Goal: Task Accomplishment & Management: Manage account settings

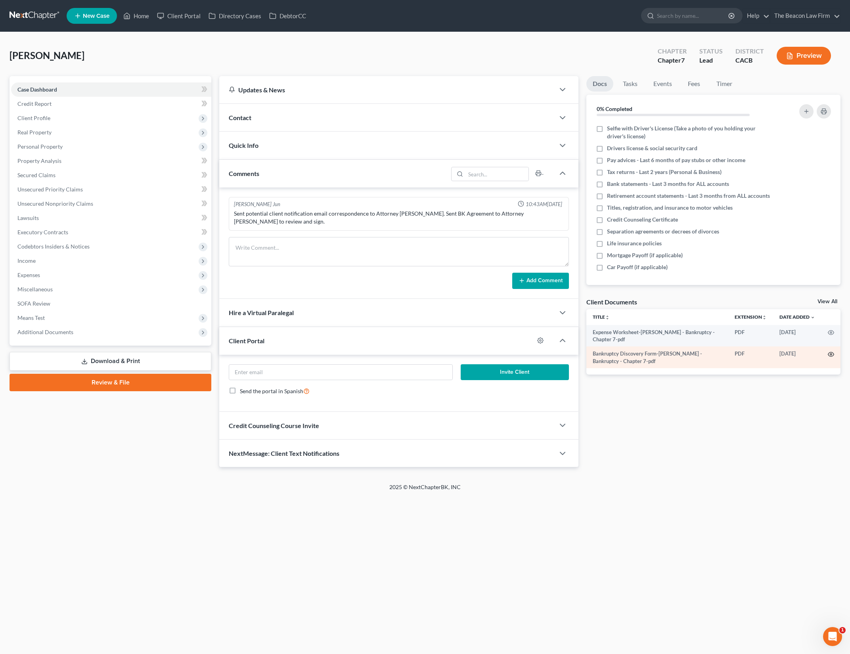
click at [832, 353] on icon "button" at bounding box center [831, 355] width 6 height 4
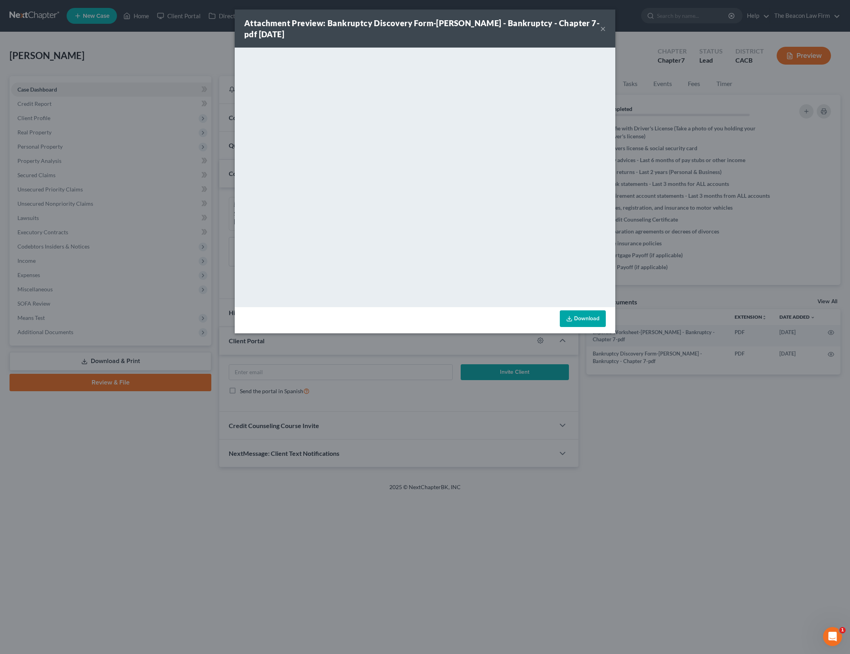
click at [595, 314] on link "Download" at bounding box center [583, 318] width 46 height 17
click at [607, 32] on div "Attachment Preview: Bankruptcy Discovery Form-[PERSON_NAME] - Bankruptcy - Chap…" at bounding box center [425, 29] width 381 height 38
drag, startPoint x: 603, startPoint y: 27, endPoint x: 503, endPoint y: 23, distance: 100.4
click at [603, 27] on button "×" at bounding box center [603, 29] width 6 height 10
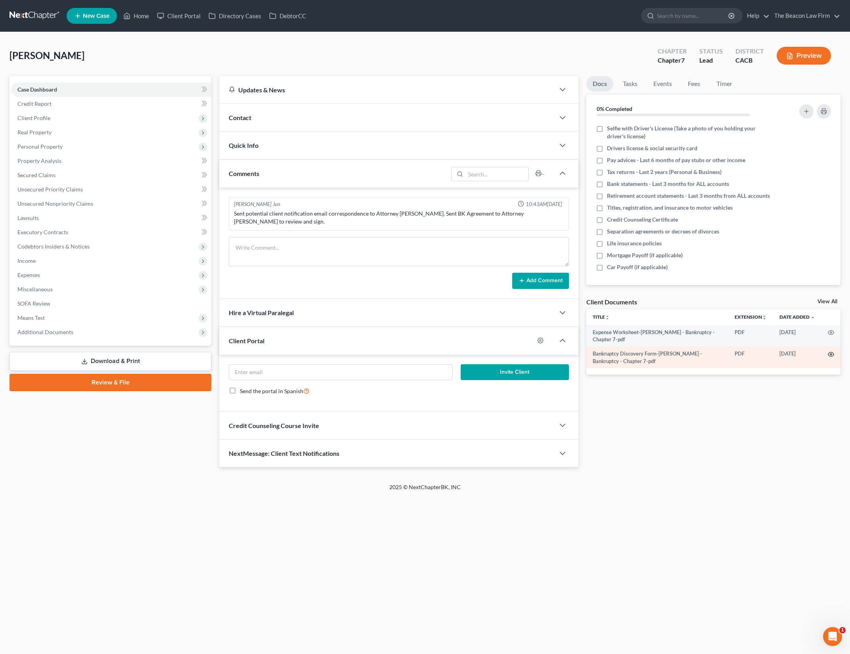
click at [830, 353] on icon "button" at bounding box center [831, 355] width 6 height 4
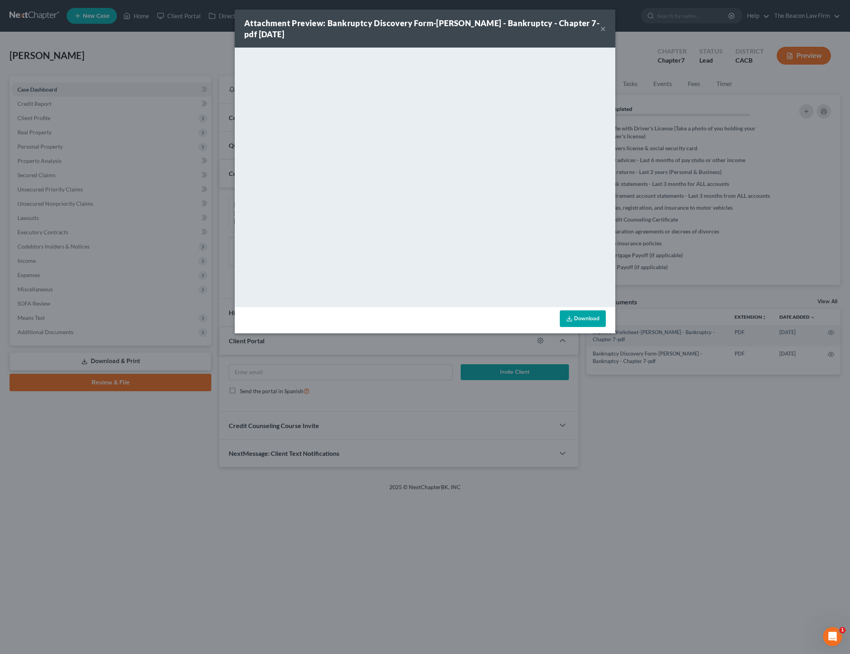
click at [596, 320] on link "Download" at bounding box center [583, 318] width 46 height 17
click at [606, 30] on div "Attachment Preview: Bankruptcy Discovery Form-[PERSON_NAME] - Bankruptcy - Chap…" at bounding box center [425, 29] width 381 height 38
click at [600, 30] on button "×" at bounding box center [603, 29] width 6 height 10
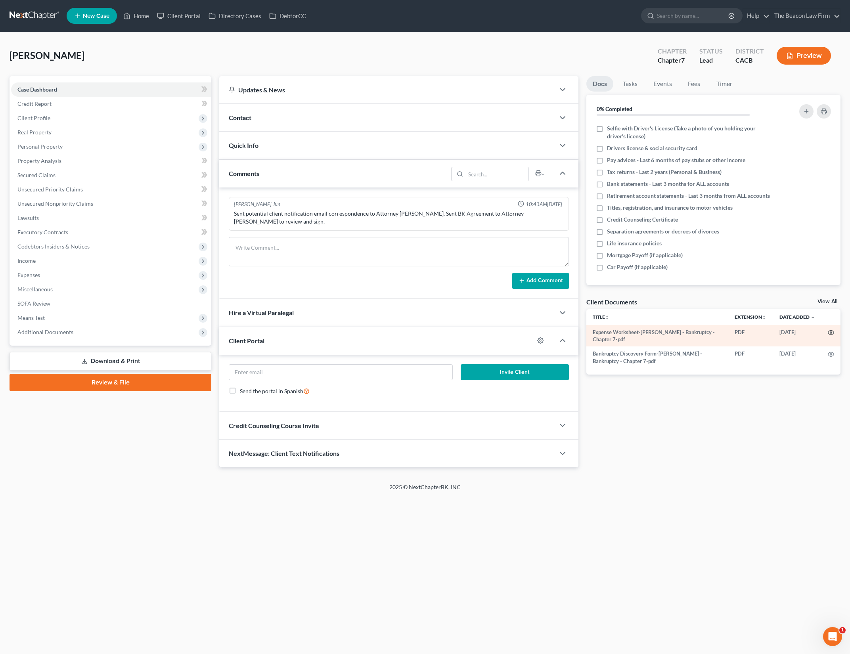
click at [830, 330] on icon "button" at bounding box center [831, 333] width 6 height 6
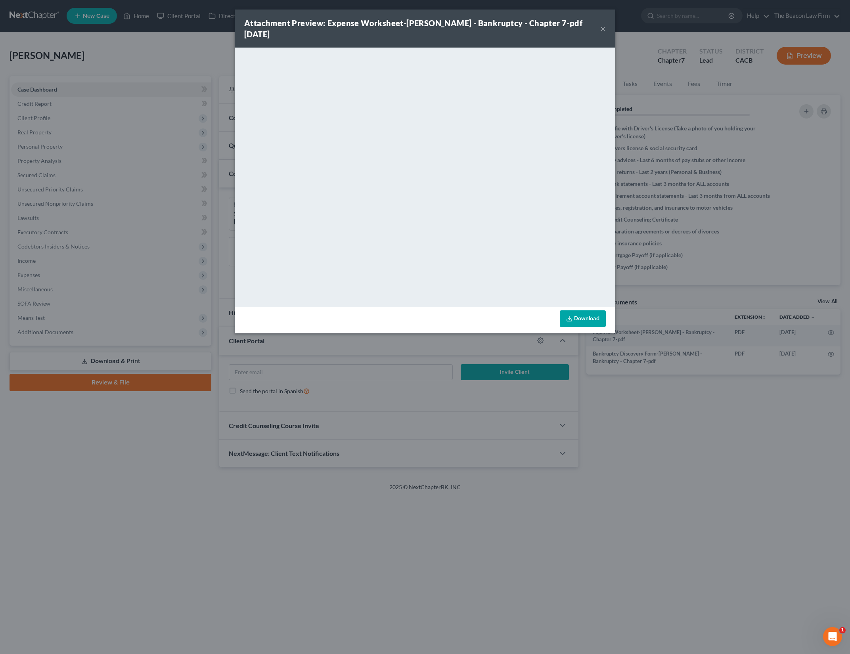
click at [596, 316] on link "Download" at bounding box center [583, 318] width 46 height 17
click at [605, 25] on button "×" at bounding box center [603, 29] width 6 height 10
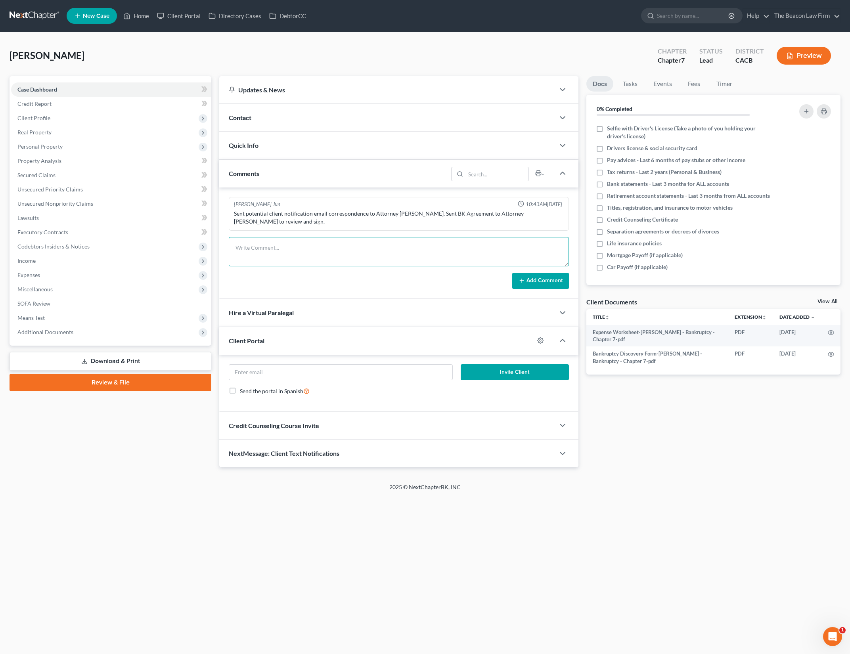
click at [397, 238] on textarea at bounding box center [399, 251] width 340 height 29
type textarea "Signed Ch 7 Ret K"
click at [542, 276] on button "Add Comment" at bounding box center [540, 281] width 57 height 17
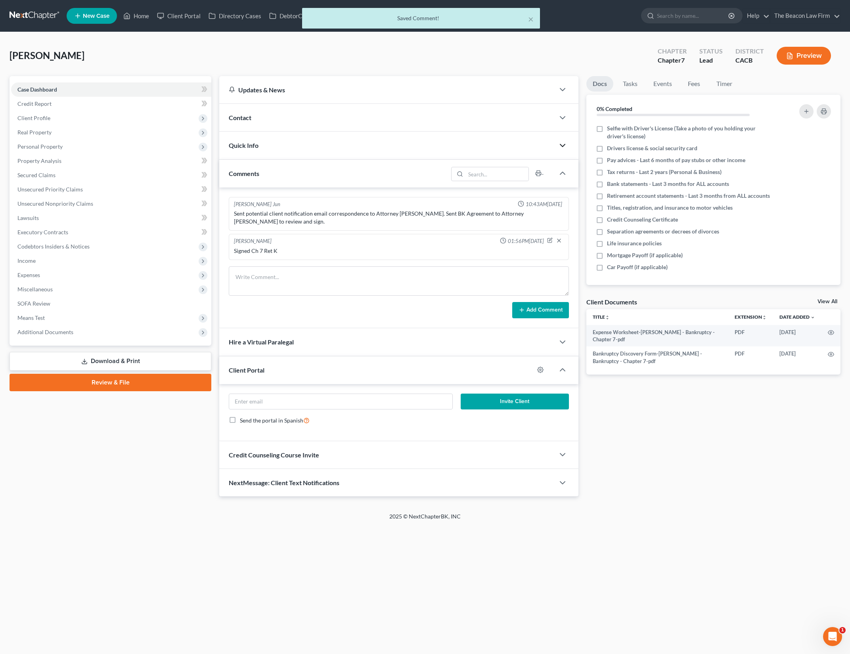
click at [562, 146] on polyline "button" at bounding box center [562, 145] width 5 height 2
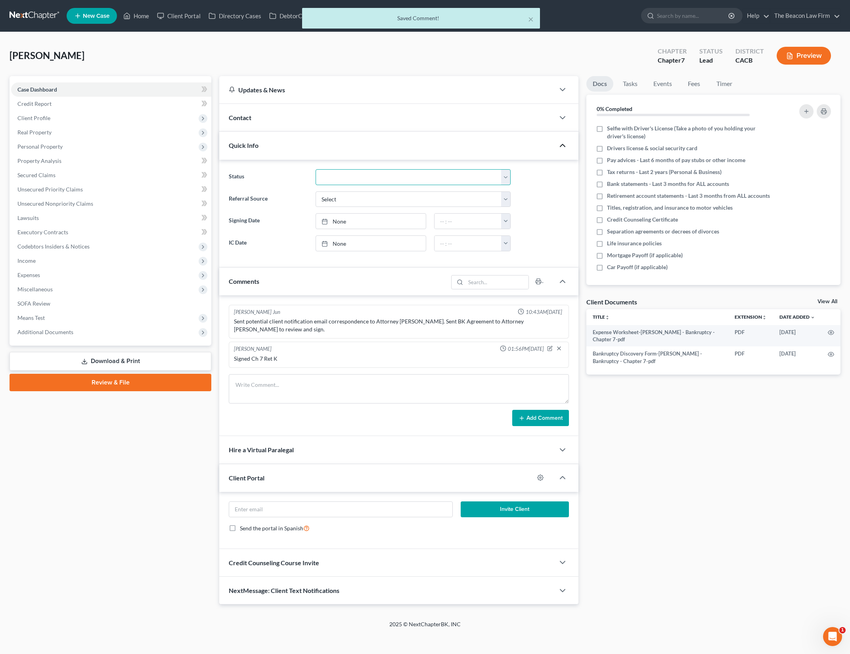
click at [456, 174] on select "Discharged Dismissed Filed In Progress Lead Lost Lead Ready to File To Review" at bounding box center [413, 177] width 195 height 16
select select "3"
click at [316, 169] on select "Discharged Dismissed Filed In Progress Lead Lost Lead Ready to File To Review" at bounding box center [413, 177] width 195 height 16
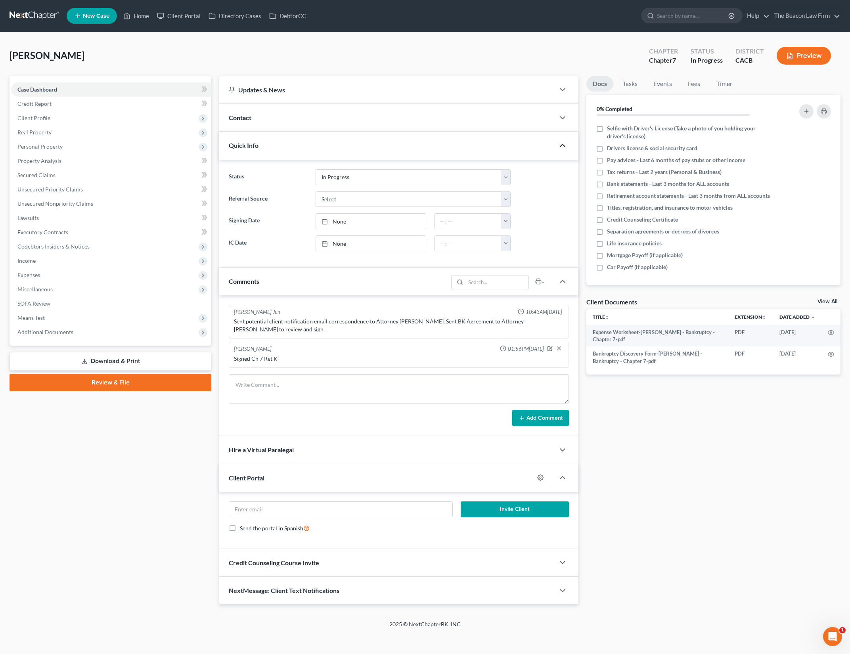
drag, startPoint x: 723, startPoint y: 402, endPoint x: 730, endPoint y: 382, distance: 20.9
click at [723, 402] on div "Docs Tasks Events Fees Timer 0% Completed Nothing here yet! Selfie with Driver'…" at bounding box center [714, 340] width 262 height 529
click at [832, 353] on icon "button" at bounding box center [831, 354] width 6 height 6
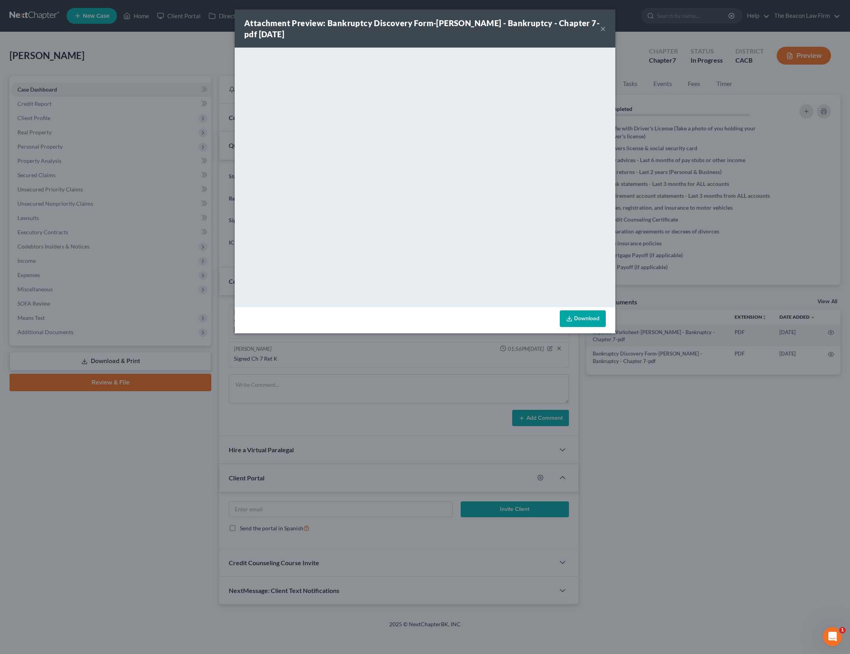
click at [604, 29] on button "×" at bounding box center [603, 29] width 6 height 10
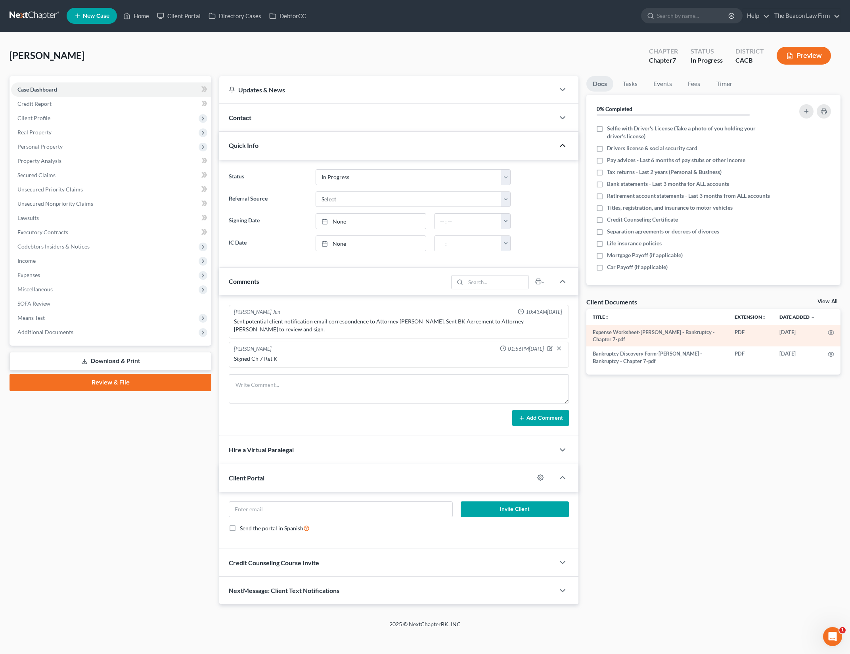
drag, startPoint x: 730, startPoint y: 399, endPoint x: 794, endPoint y: 333, distance: 91.4
click at [730, 399] on div "Docs Tasks Events Fees Timer 0% Completed Nothing here yet! Selfie with Driver'…" at bounding box center [714, 340] width 262 height 529
click at [824, 301] on link "View All" at bounding box center [828, 302] width 20 height 6
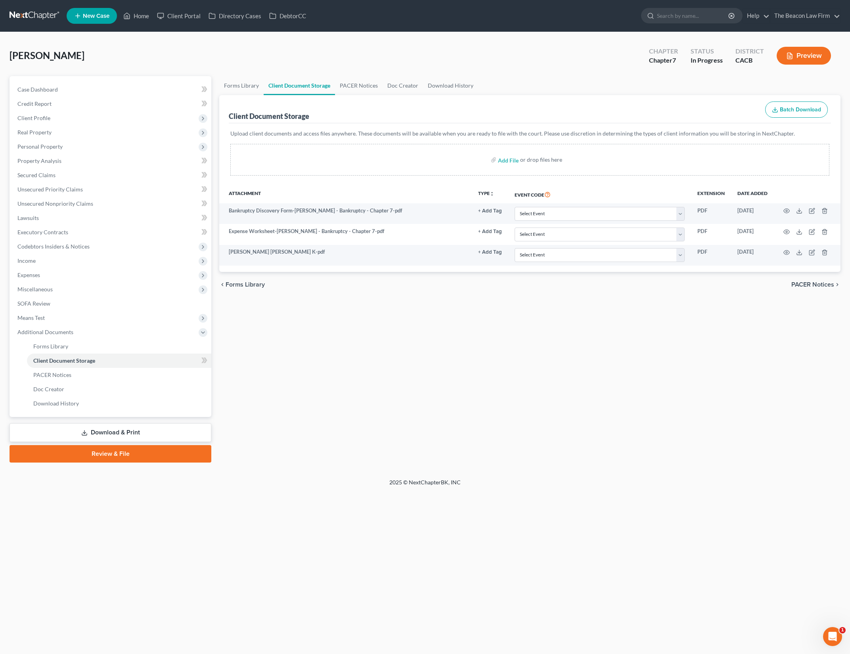
drag, startPoint x: 488, startPoint y: 337, endPoint x: 360, endPoint y: 181, distance: 201.5
click at [488, 337] on div "Forms Library Client Document Storage PACER Notices Doc Creator Download Histor…" at bounding box center [529, 269] width 629 height 387
click at [138, 10] on link "Home" at bounding box center [136, 16] width 34 height 14
